Goal: Transaction & Acquisition: Purchase product/service

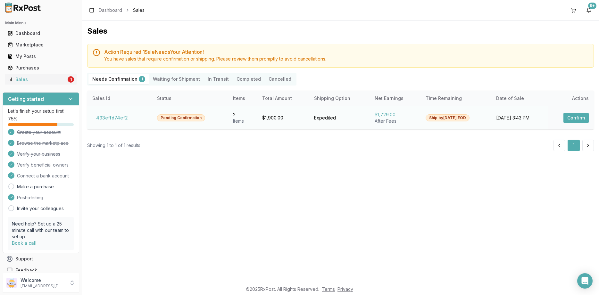
click at [572, 115] on button "Confirm" at bounding box center [575, 118] width 25 height 10
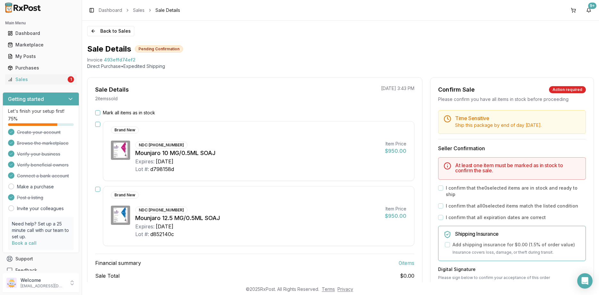
click at [150, 112] on label "Mark all items as in stock" at bounding box center [129, 113] width 52 height 6
click at [100, 112] on button "Mark all items as in stock" at bounding box center [97, 112] width 5 height 5
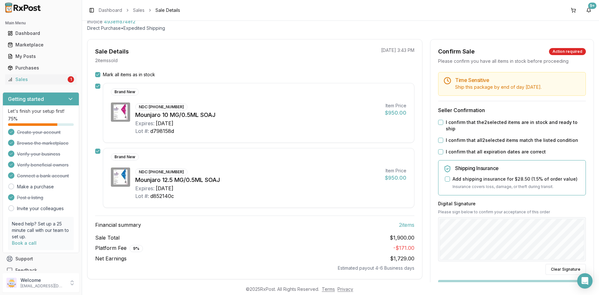
scroll to position [77, 0]
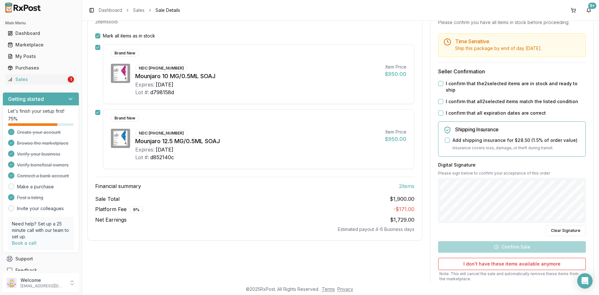
click at [480, 110] on label "I confirm that all expiration dates are correct" at bounding box center [495, 113] width 100 height 6
click at [443, 110] on button "I confirm that all expiration dates are correct" at bounding box center [440, 112] width 5 height 5
click at [483, 98] on label "I confirm that all 2 selected items match the listed condition" at bounding box center [511, 101] width 132 height 6
click at [443, 99] on button "I confirm that all 2 selected items match the listed condition" at bounding box center [440, 101] width 5 height 5
click at [483, 82] on label "I confirm that the 2 selected items are in stock and ready to ship" at bounding box center [515, 86] width 140 height 13
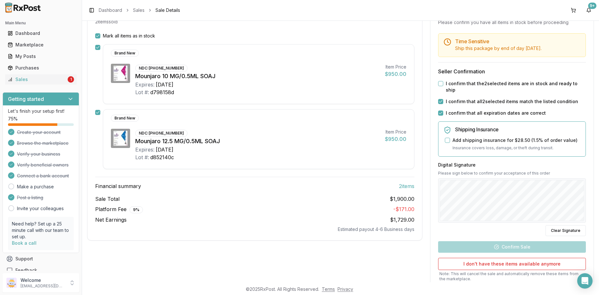
click at [443, 82] on button "I confirm that the 2 selected items are in stock and ready to ship" at bounding box center [440, 83] width 5 height 5
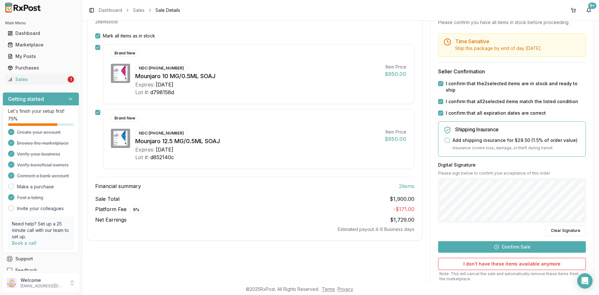
click at [511, 241] on button "Confirm Sale" at bounding box center [512, 247] width 148 height 12
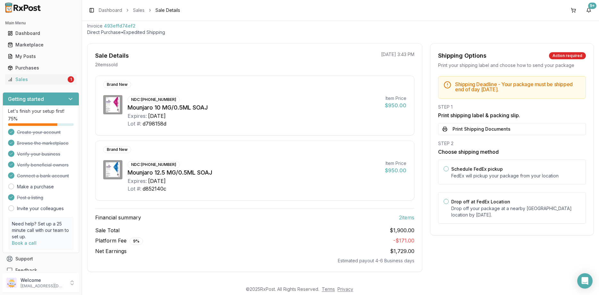
scroll to position [34, 0]
click at [470, 198] on div "Drop off at FedEx Location Drop off your package at a nearby [GEOGRAPHIC_DATA] …" at bounding box center [515, 208] width 129 height 20
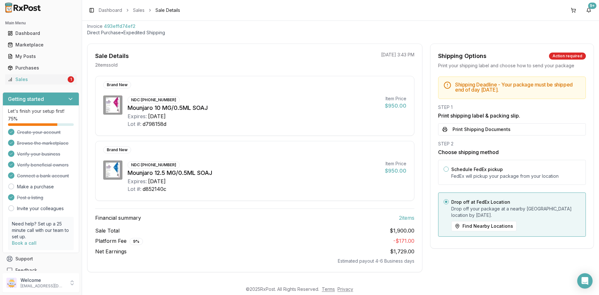
click at [479, 121] on div "STEP 1 Print shipping label & packing slip. Print Shipping Documents" at bounding box center [512, 119] width 148 height 31
click at [477, 125] on button "Print Shipping Documents" at bounding box center [512, 129] width 148 height 12
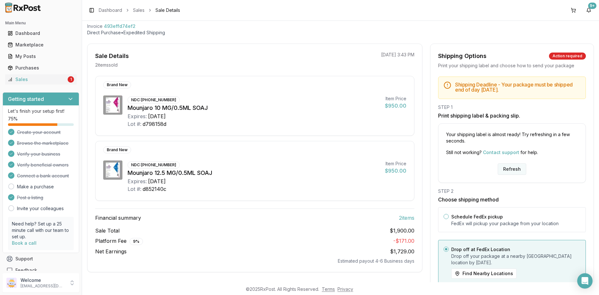
click at [511, 167] on button "Refresh" at bounding box center [511, 169] width 29 height 12
